Goal: Task Accomplishment & Management: Use online tool/utility

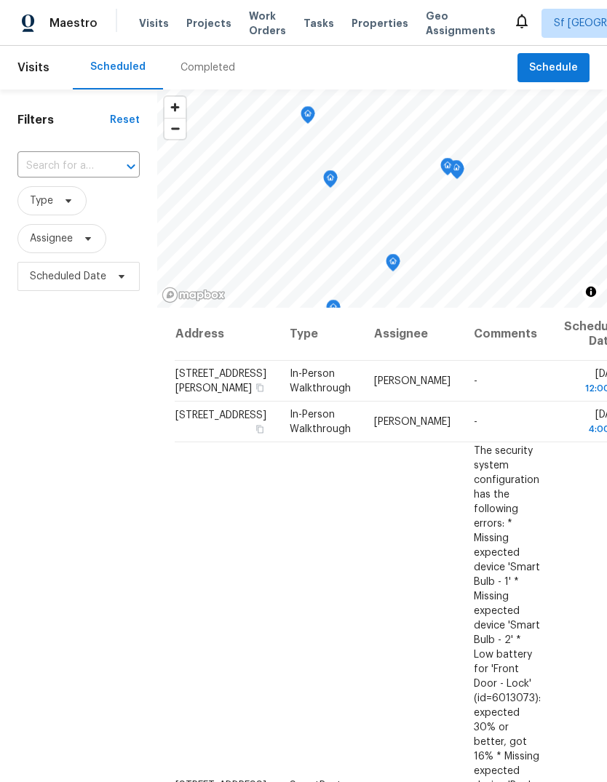
click at [82, 364] on div "Filters Reset ​ Type Assignee Scheduled Date" at bounding box center [78, 512] width 157 height 844
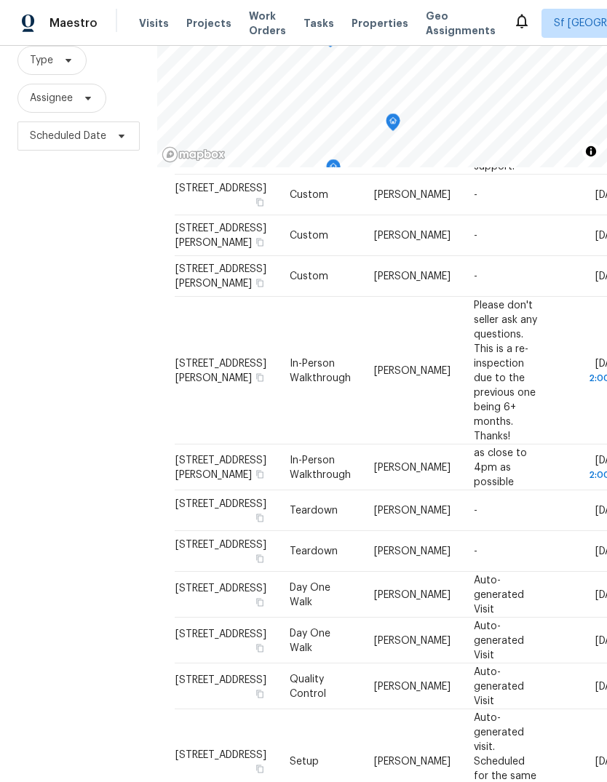
scroll to position [834, 0]
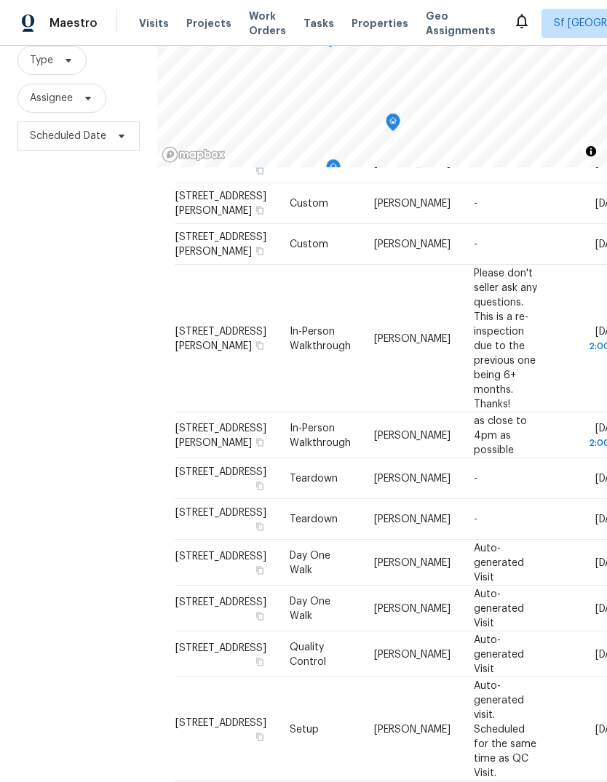
click at [64, 303] on div "Filters Reset ​ Type Assignee Scheduled Date" at bounding box center [78, 371] width 157 height 844
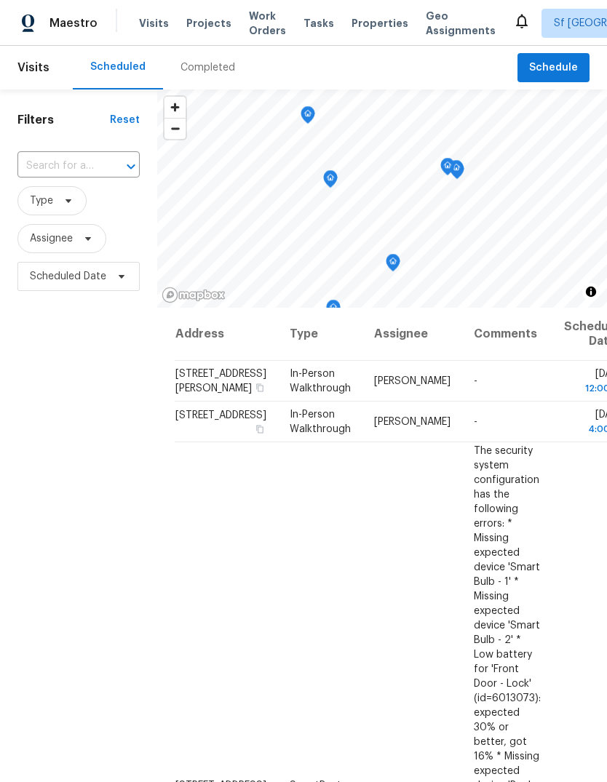
scroll to position [0, 0]
click at [251, 32] on span "Work Orders" at bounding box center [267, 23] width 37 height 29
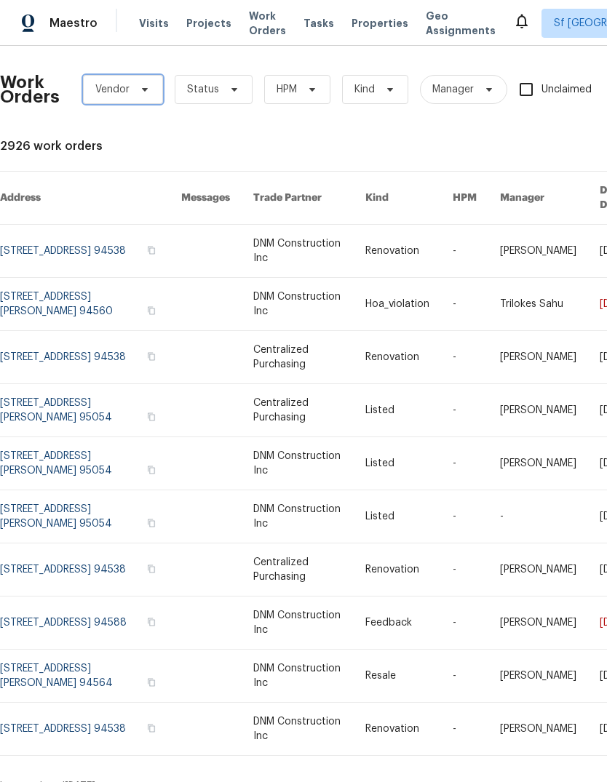
click at [124, 90] on span "Vendor" at bounding box center [112, 89] width 34 height 15
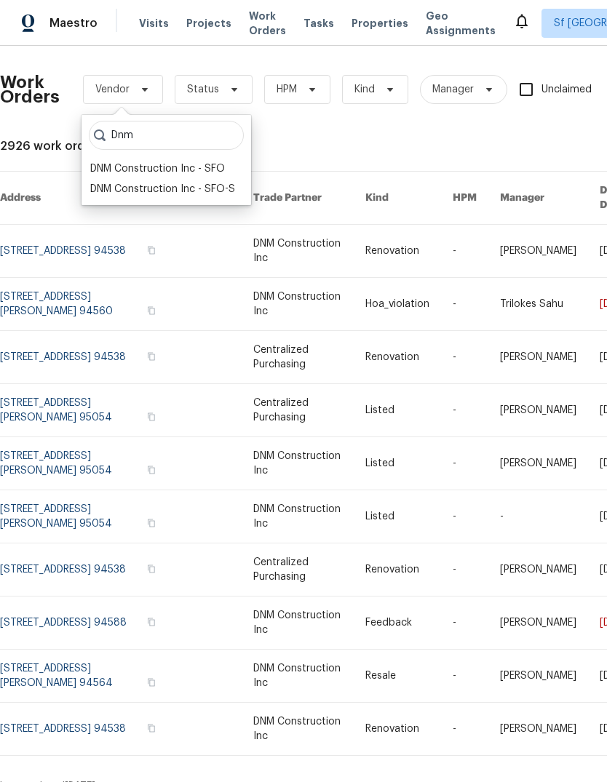
type input "Dnm"
click at [131, 170] on div "DNM Construction Inc - SFO" at bounding box center [157, 169] width 135 height 15
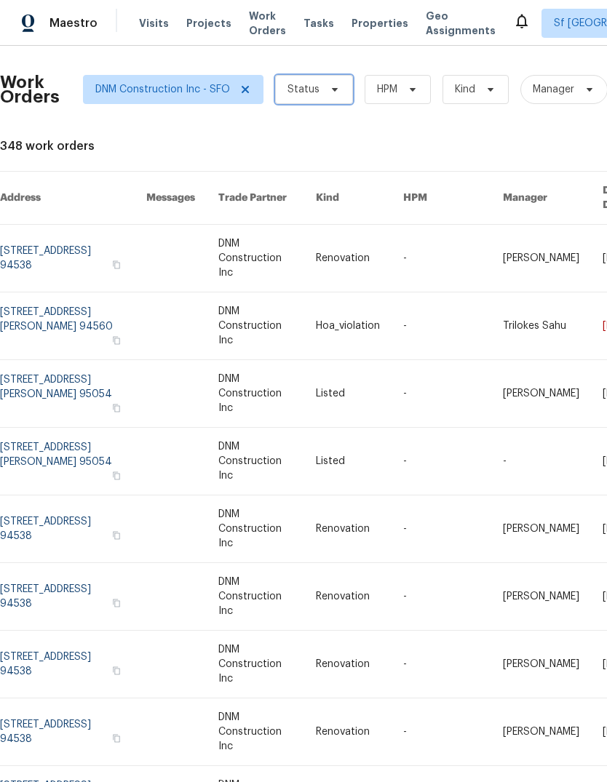
click at [309, 89] on span "Status" at bounding box center [303, 89] width 32 height 15
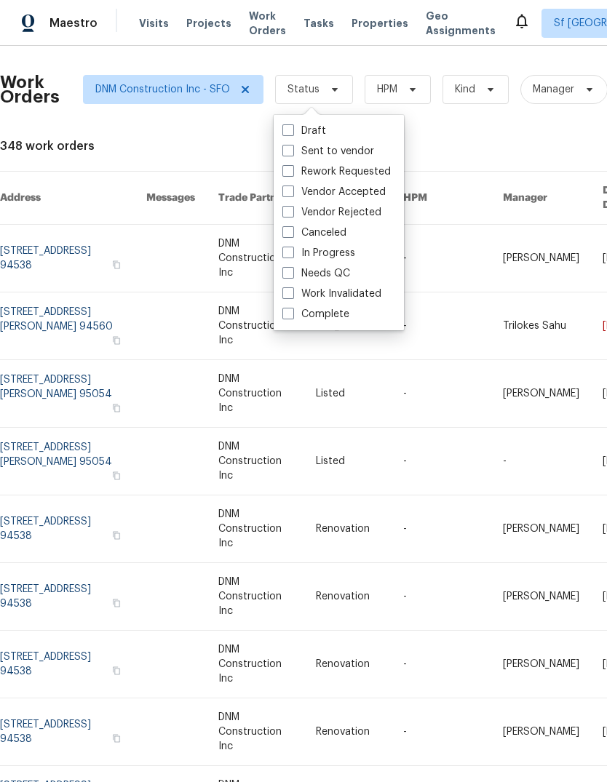
click at [303, 194] on label "Vendor Accepted" at bounding box center [333, 192] width 103 height 15
click at [292, 194] on input "Vendor Accepted" at bounding box center [286, 189] width 9 height 9
checkbox input "true"
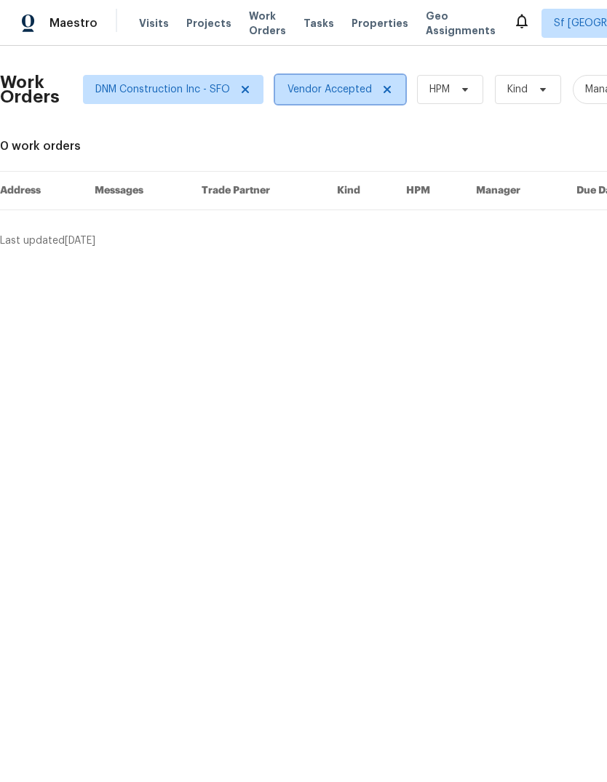
click at [385, 92] on icon at bounding box center [387, 90] width 12 height 12
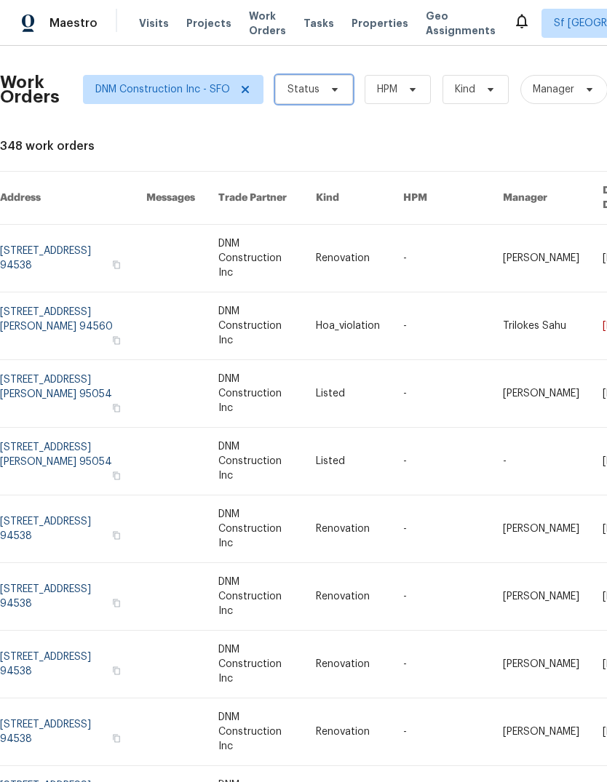
click at [307, 95] on span "Status" at bounding box center [303, 89] width 32 height 15
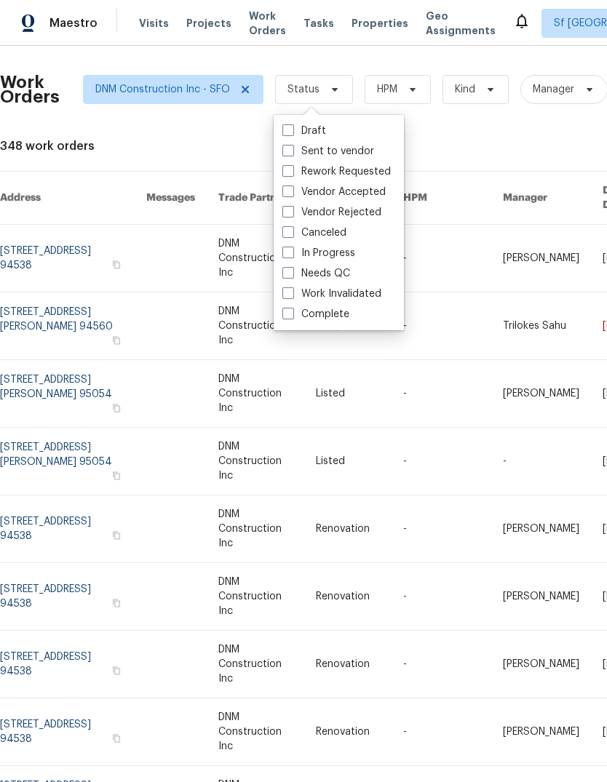
click at [293, 150] on span at bounding box center [288, 151] width 12 height 12
click at [292, 150] on input "Sent to vendor" at bounding box center [286, 148] width 9 height 9
checkbox input "true"
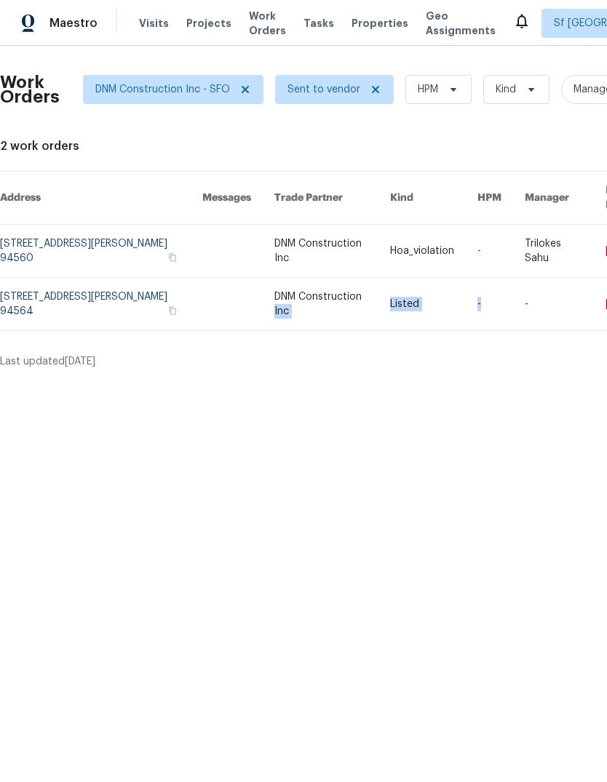
click at [474, 365] on div "Work Orders DNM Construction Inc - SFO Sent to vendor HPM Kind Manager Unclaime…" at bounding box center [303, 213] width 607 height 335
click at [151, 30] on span "Visits" at bounding box center [154, 23] width 30 height 15
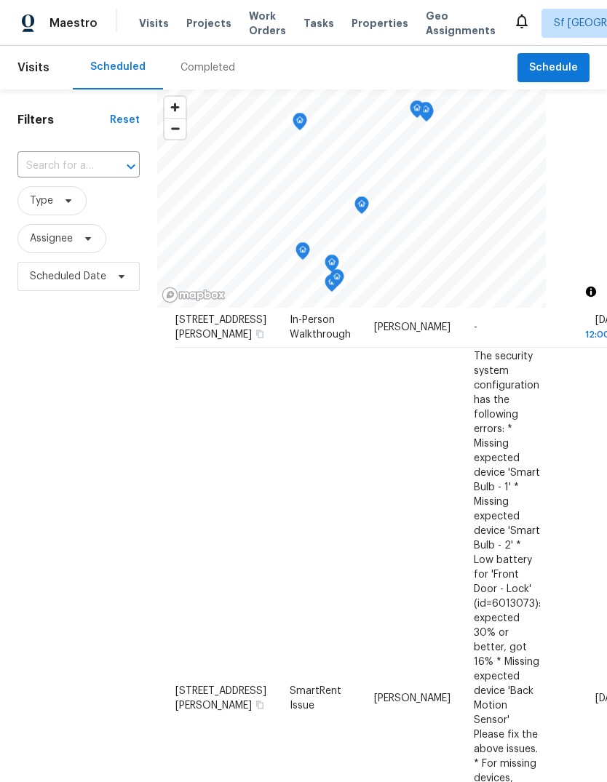
scroll to position [56, 0]
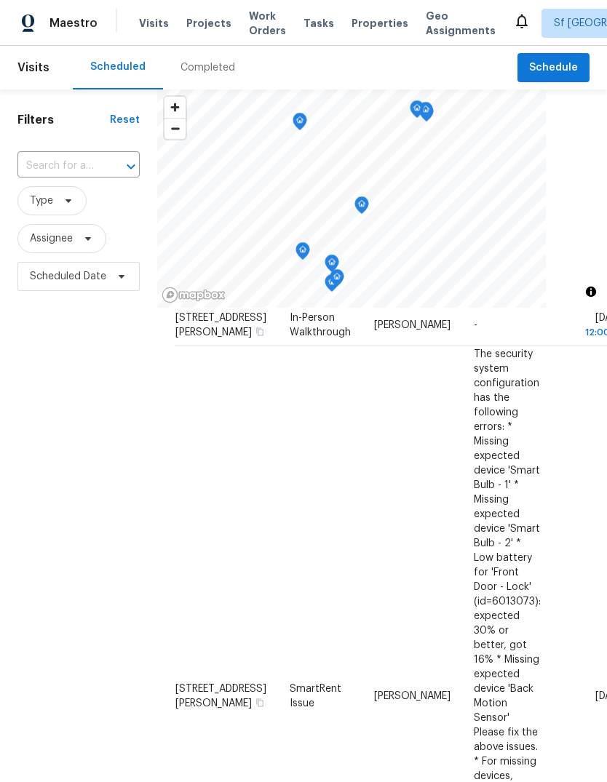
click at [127, 521] on div "Filters Reset ​ Type Assignee Scheduled Date" at bounding box center [78, 512] width 157 height 844
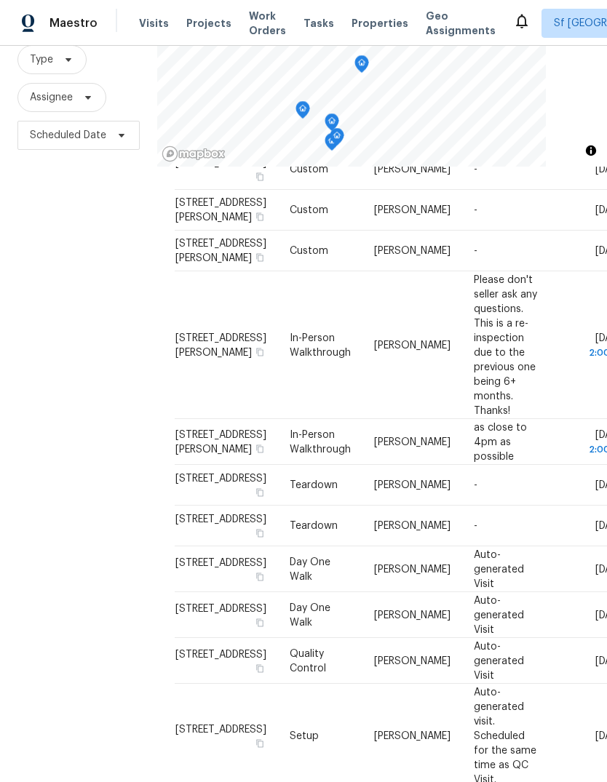
scroll to position [140, 0]
click at [255, 28] on span "Work Orders" at bounding box center [267, 23] width 37 height 29
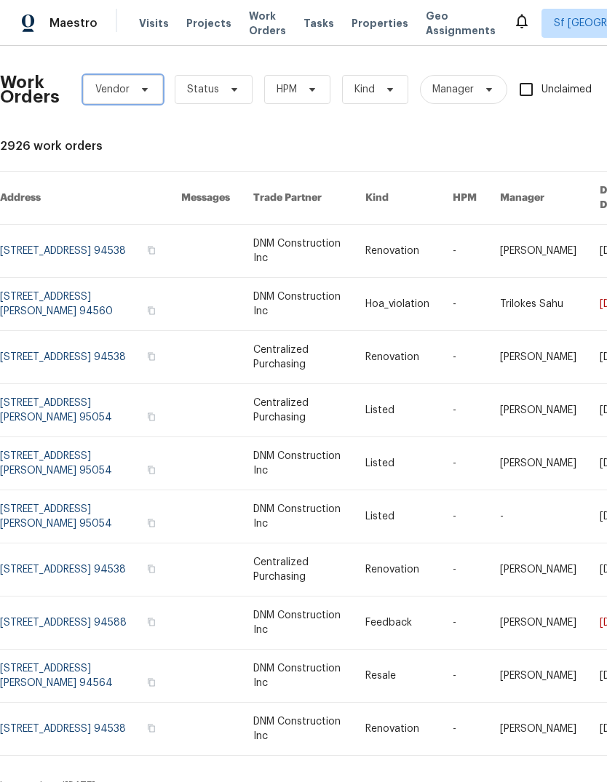
click at [147, 82] on span "Vendor" at bounding box center [123, 89] width 80 height 29
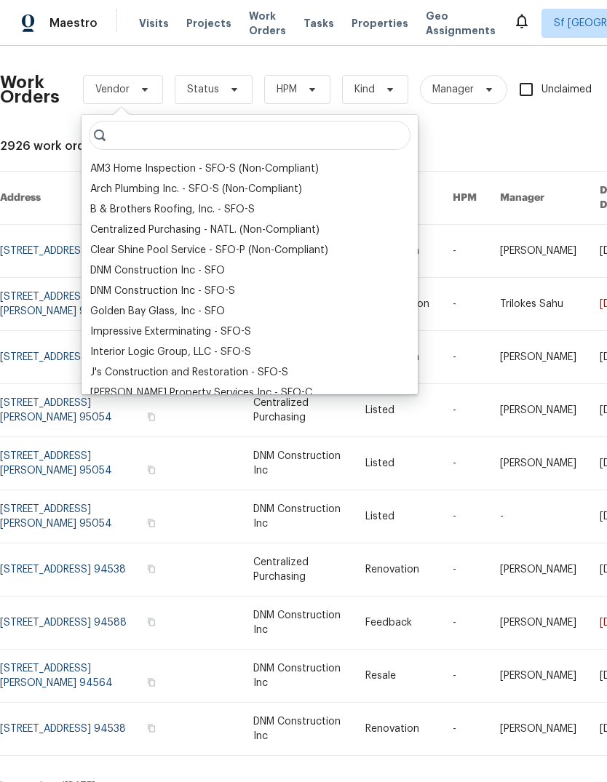
click at [104, 269] on div "DNM Construction Inc - SFO" at bounding box center [157, 270] width 135 height 15
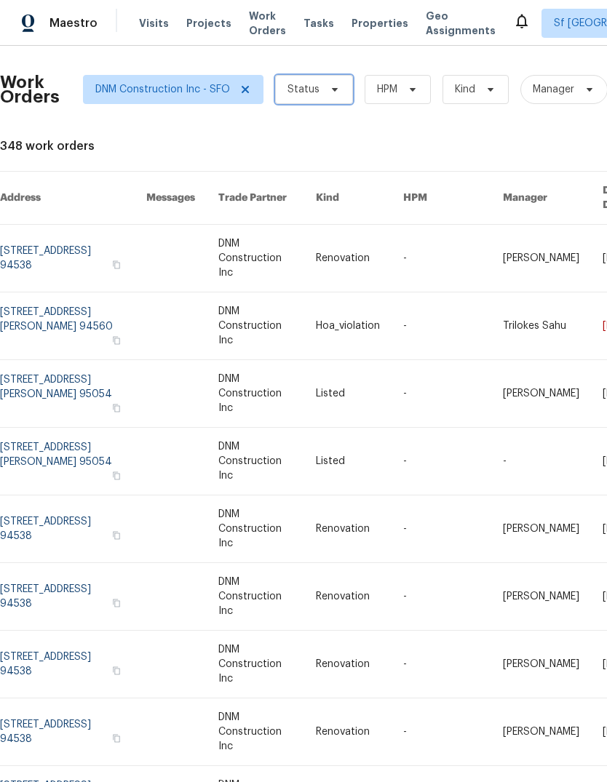
click at [329, 95] on icon at bounding box center [335, 90] width 12 height 12
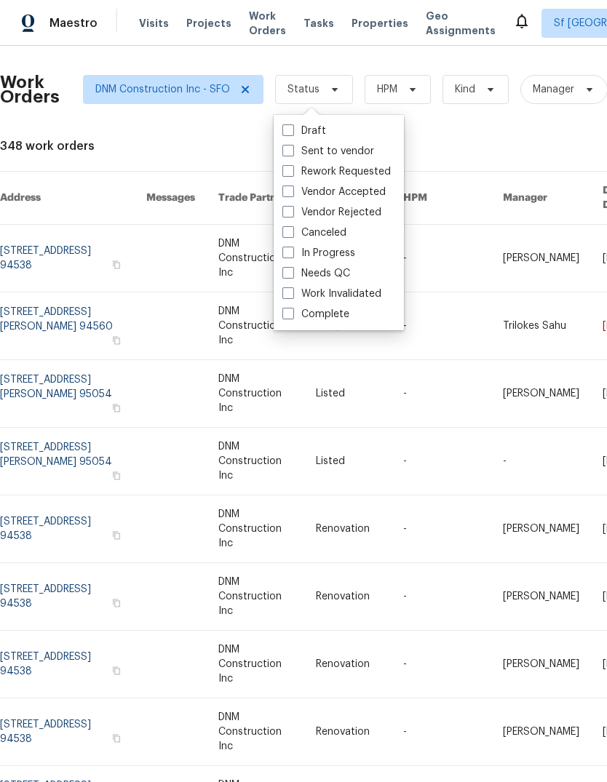
click at [346, 313] on label "Complete" at bounding box center [315, 314] width 67 height 15
click at [292, 313] on input "Complete" at bounding box center [286, 311] width 9 height 9
checkbox input "true"
